Goal: Transaction & Acquisition: Purchase product/service

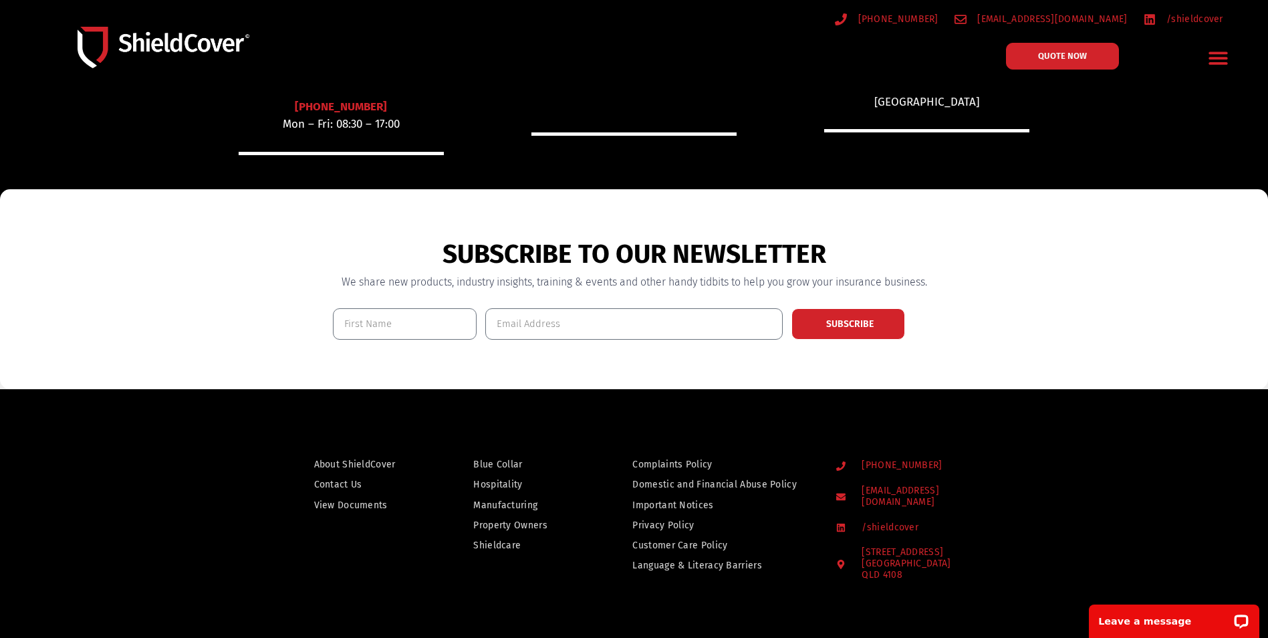
scroll to position [936, 0]
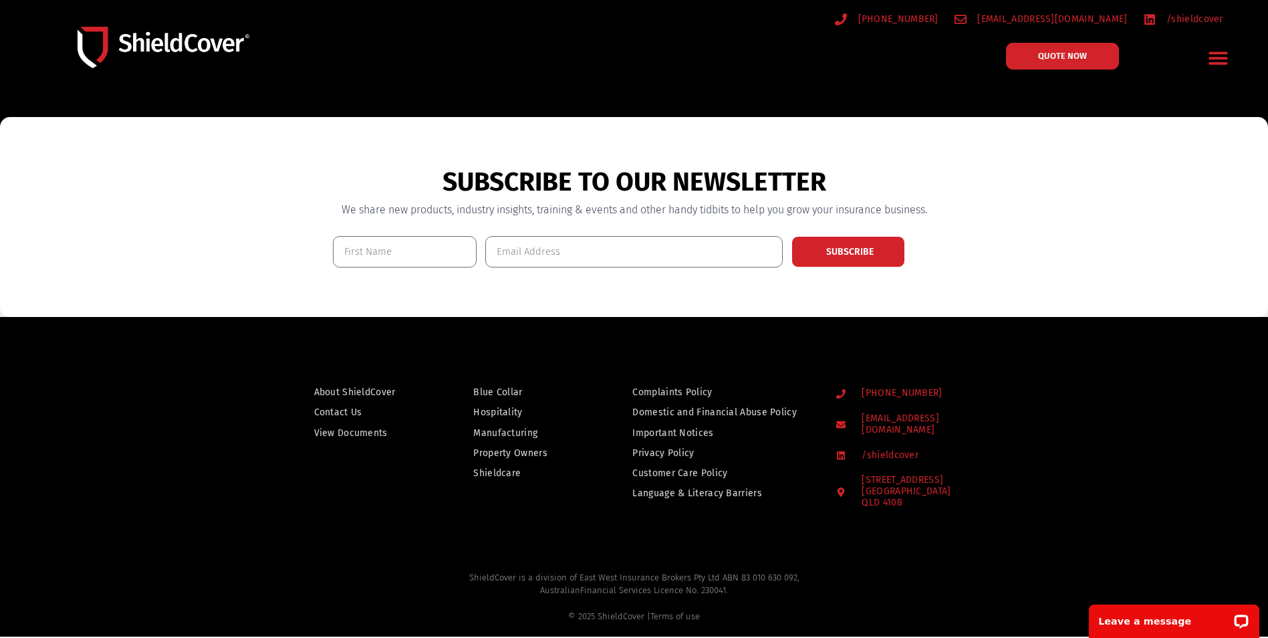
click at [508, 411] on span "Hospitality" at bounding box center [497, 412] width 49 height 17
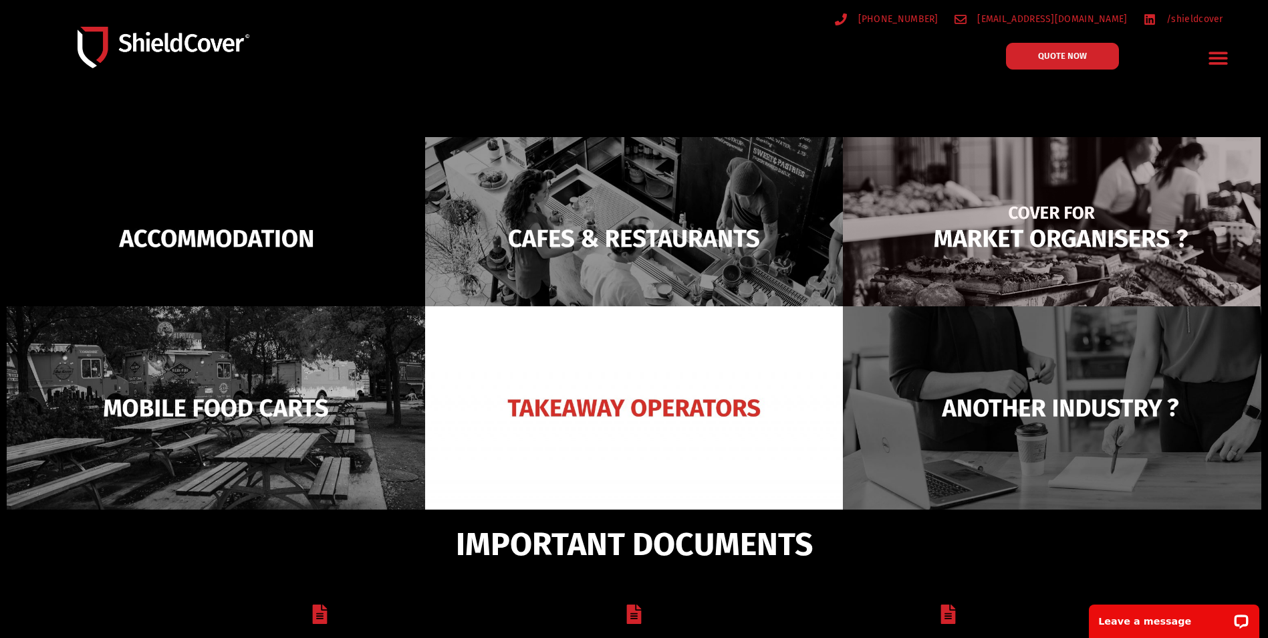
click at [1053, 234] on img at bounding box center [1052, 238] width 419 height 203
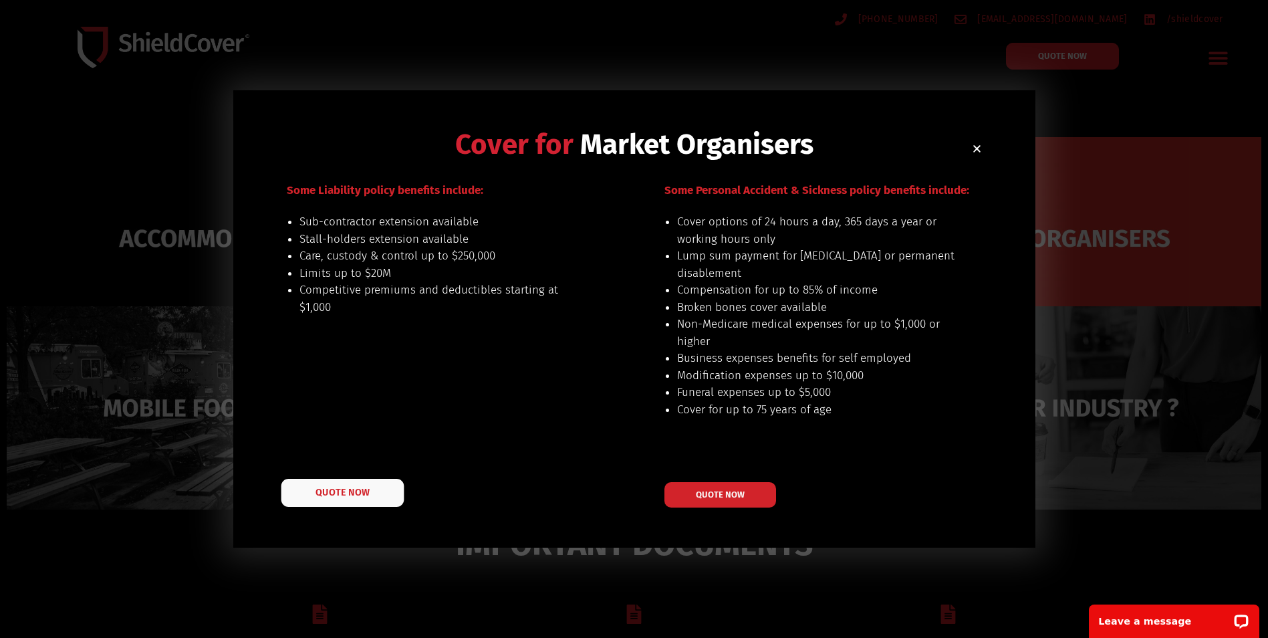
click at [346, 493] on span "QUOTE NOW" at bounding box center [342, 491] width 53 height 9
